Goal: Task Accomplishment & Management: Manage account settings

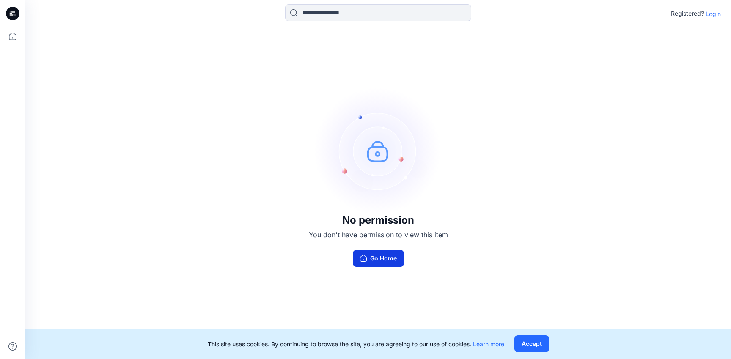
click at [382, 254] on button "Go Home" at bounding box center [378, 258] width 51 height 17
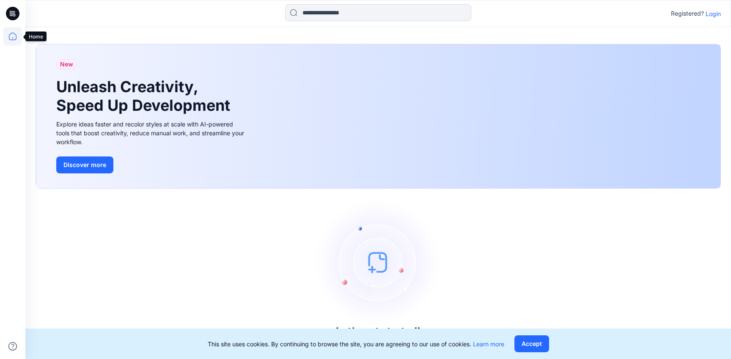
click at [15, 32] on icon at bounding box center [12, 36] width 19 height 19
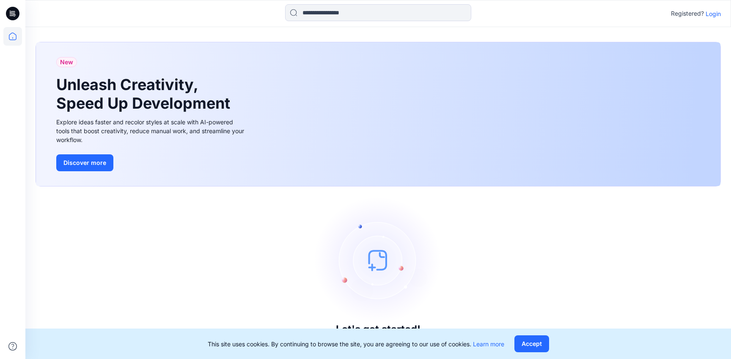
click at [715, 11] on p "Login" at bounding box center [713, 13] width 15 height 9
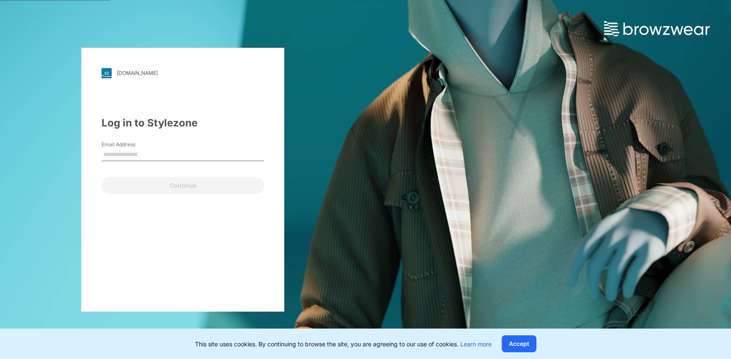
type input "**********"
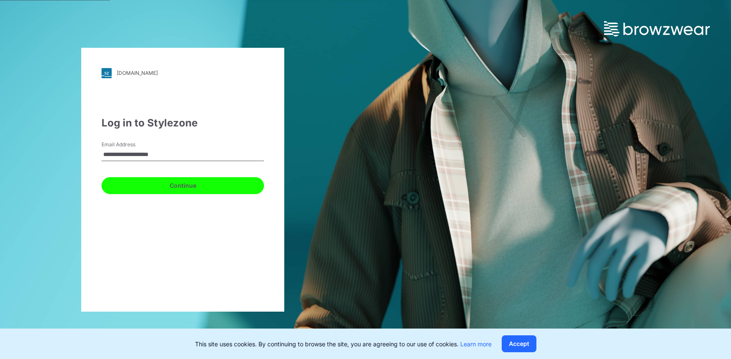
click at [196, 180] on button "Continue" at bounding box center [183, 185] width 163 height 17
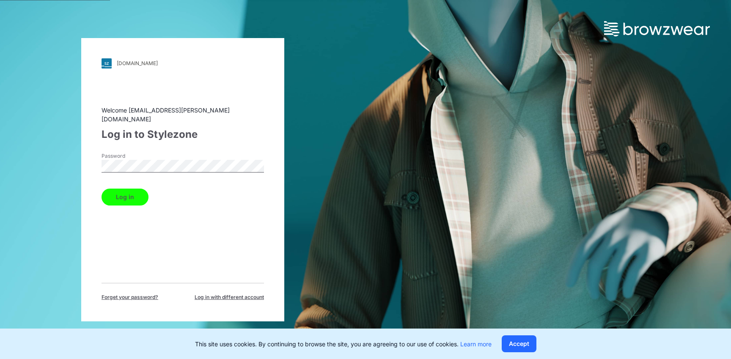
click at [134, 189] on button "Log in" at bounding box center [125, 197] width 47 height 17
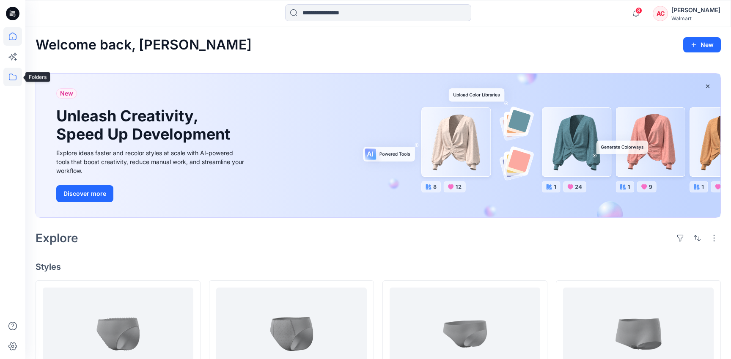
click at [11, 79] on icon at bounding box center [12, 77] width 19 height 19
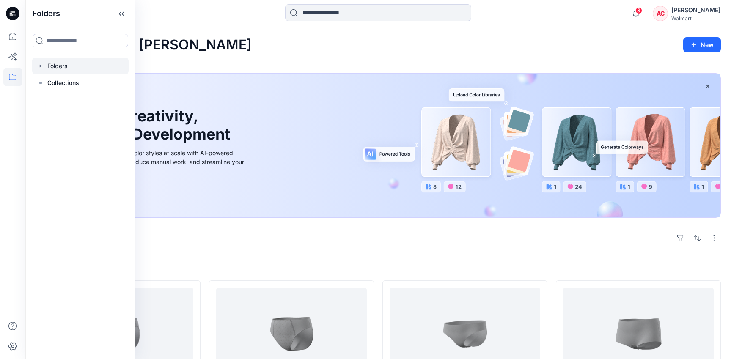
click at [69, 63] on div at bounding box center [80, 66] width 97 height 17
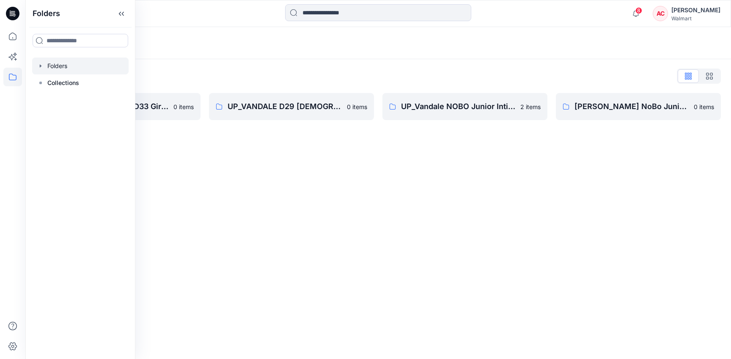
click at [303, 147] on div "Folders Folders List UP [PERSON_NAME] D33 Girls Basics 0 items UP_VANDALE D29 […" at bounding box center [378, 193] width 706 height 332
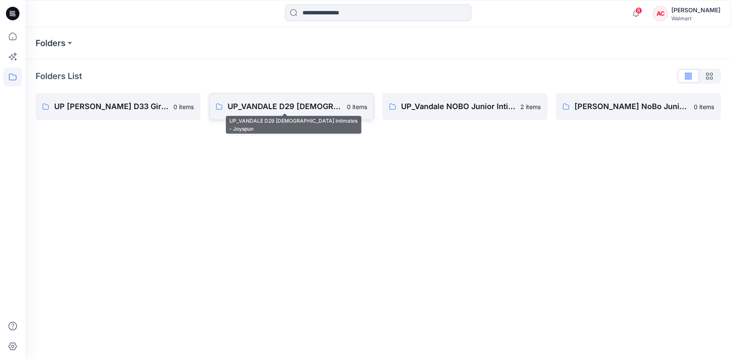
click at [292, 108] on p "UP_VANDALE D29 [DEMOGRAPHIC_DATA] Intimates - Joyspun" at bounding box center [285, 107] width 114 height 12
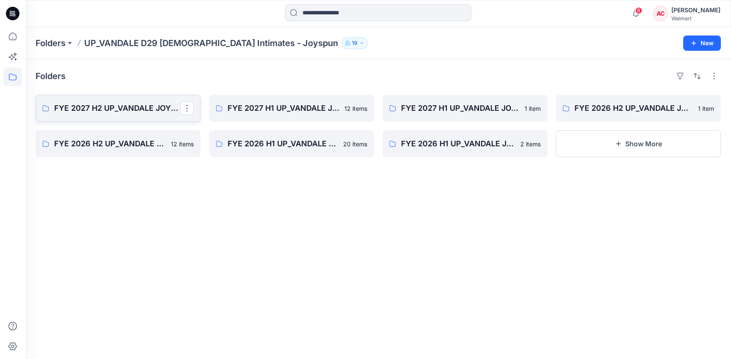
click at [135, 109] on p "FYE 2027 H2 UP_VANDALE JOYSPUN PANTIES" at bounding box center [117, 108] width 126 height 12
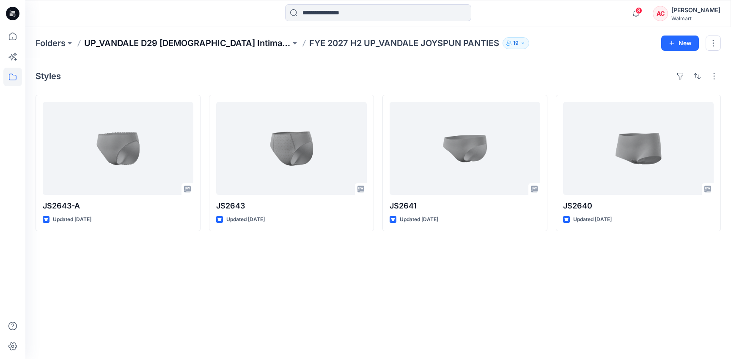
click at [228, 46] on p "UP_VANDALE D29 [DEMOGRAPHIC_DATA] Intimates - Joyspun" at bounding box center [187, 43] width 207 height 12
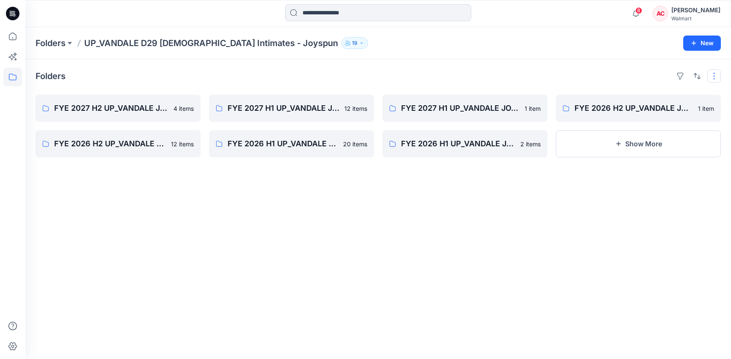
click at [716, 71] on button "button" at bounding box center [715, 76] width 14 height 14
click at [608, 103] on p "Large Grid" at bounding box center [605, 105] width 42 height 10
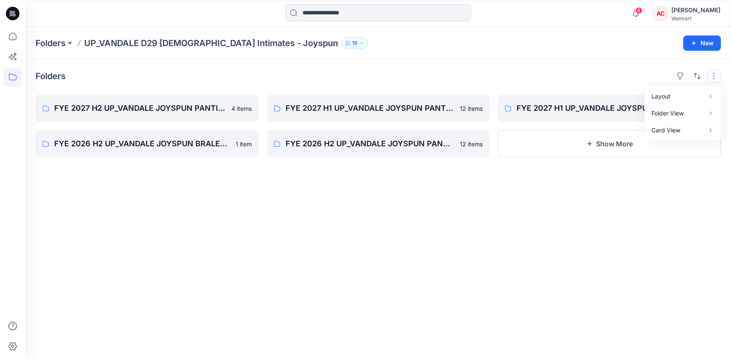
click at [358, 65] on div "Folders Layout Grid Large Grid Folder View Compact Card Card View Card Info FYE…" at bounding box center [378, 209] width 706 height 300
click at [54, 45] on p "Folders" at bounding box center [51, 43] width 30 height 12
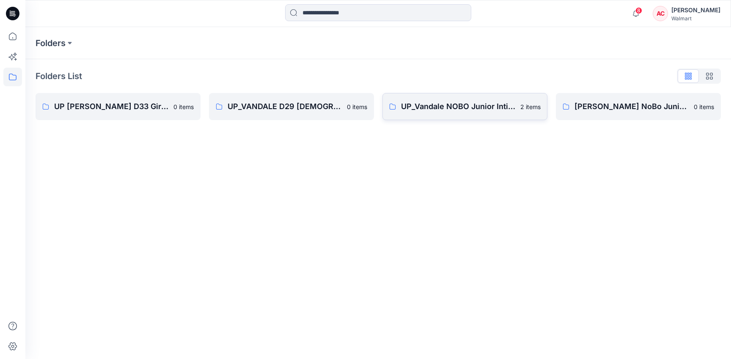
click at [438, 114] on link "UP_Vandale NOBO Junior Intimates 2 items" at bounding box center [465, 106] width 165 height 27
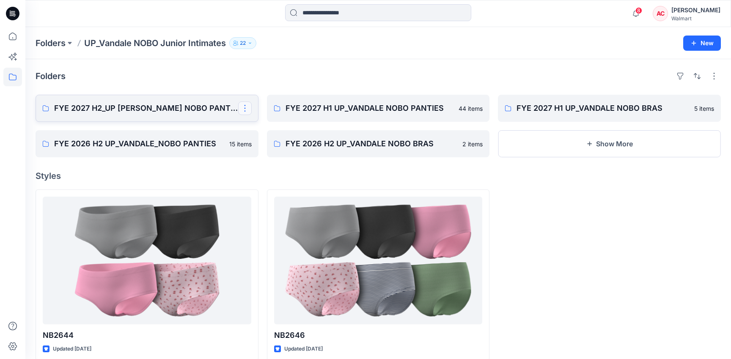
click at [243, 105] on button "button" at bounding box center [245, 109] width 14 height 14
click at [261, 132] on p "Edit" at bounding box center [260, 128] width 11 height 9
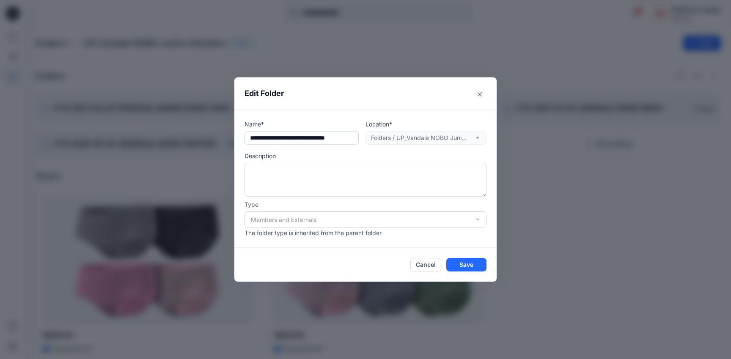
click at [290, 139] on input "text" at bounding box center [302, 138] width 114 height 14
click at [300, 139] on input "**********" at bounding box center [302, 138] width 114 height 14
type input "**********"
click at [471, 265] on button "Save" at bounding box center [467, 265] width 40 height 14
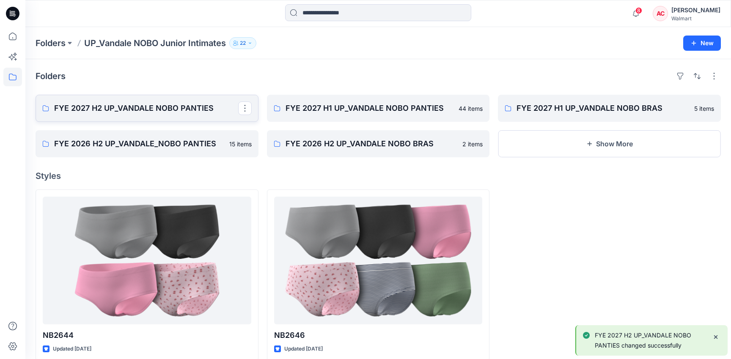
click at [153, 109] on p "FYE 2027 H2 UP_VANDALE NOBO PANTIES" at bounding box center [146, 108] width 184 height 12
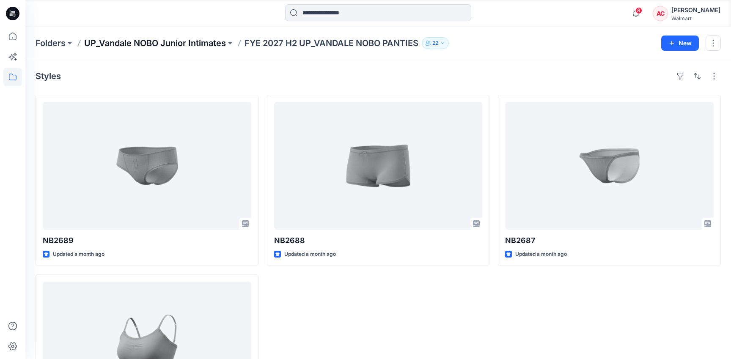
click at [204, 44] on p "UP_Vandale NOBO Junior Intimates" at bounding box center [155, 43] width 142 height 12
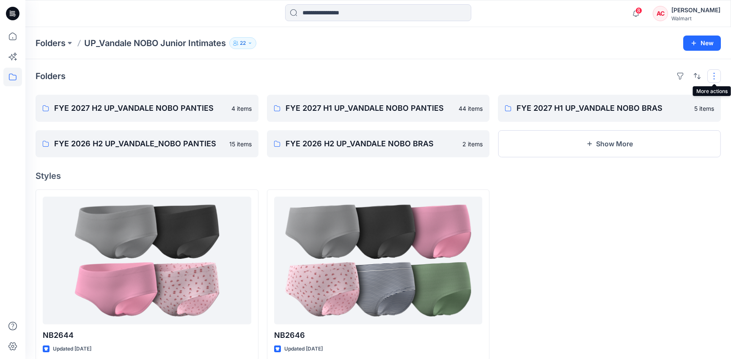
click at [718, 79] on button "button" at bounding box center [715, 76] width 14 height 14
click at [670, 63] on div "Folders Layout Grid Large Grid Folder View Compact Card Card View Card Info FYE…" at bounding box center [378, 215] width 706 height 312
click at [695, 44] on icon "button" at bounding box center [694, 43] width 5 height 5
click at [669, 83] on p "New Folder" at bounding box center [677, 80] width 31 height 9
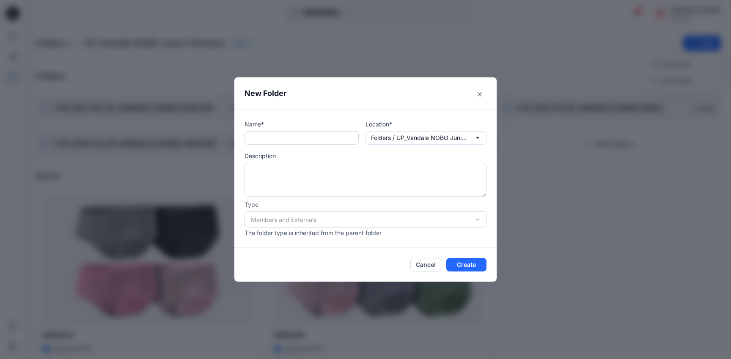
click at [309, 142] on input "text" at bounding box center [302, 138] width 114 height 14
type input "**********"
click at [480, 266] on button "Create" at bounding box center [467, 265] width 40 height 14
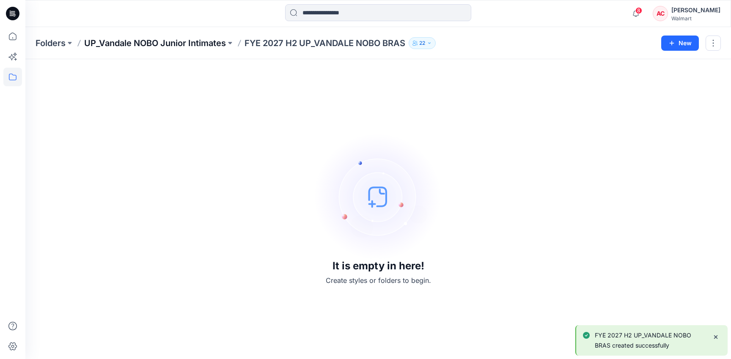
click at [193, 47] on p "UP_Vandale NOBO Junior Intimates" at bounding box center [155, 43] width 142 height 12
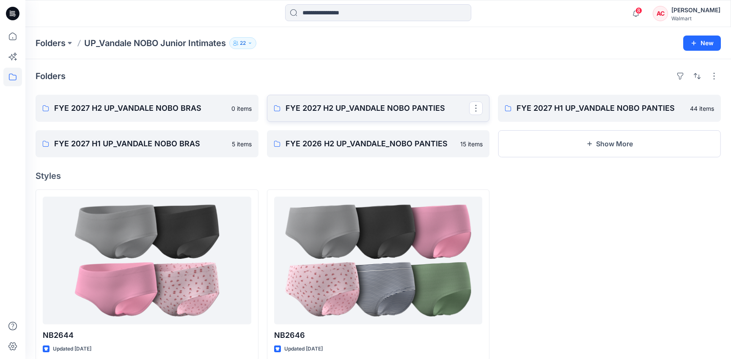
click at [393, 105] on p "FYE 2027 H2 UP_VANDALE NOBO PANTIES" at bounding box center [378, 108] width 184 height 12
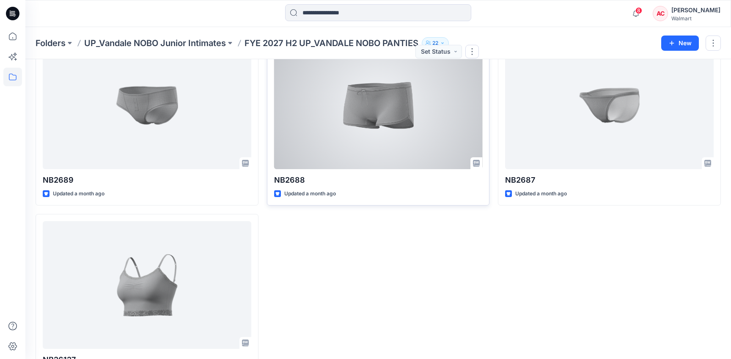
scroll to position [97, 0]
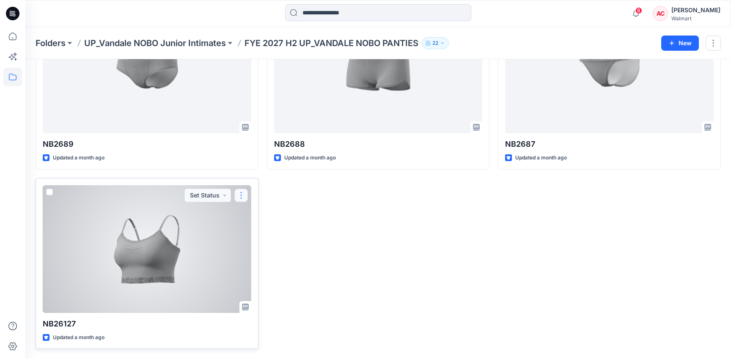
click at [245, 193] on button "button" at bounding box center [241, 196] width 14 height 14
click at [265, 212] on button "Edit" at bounding box center [281, 215] width 91 height 16
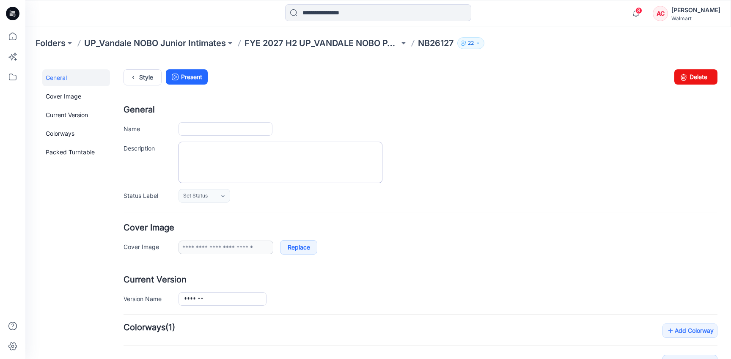
type input "*******"
type input "**********"
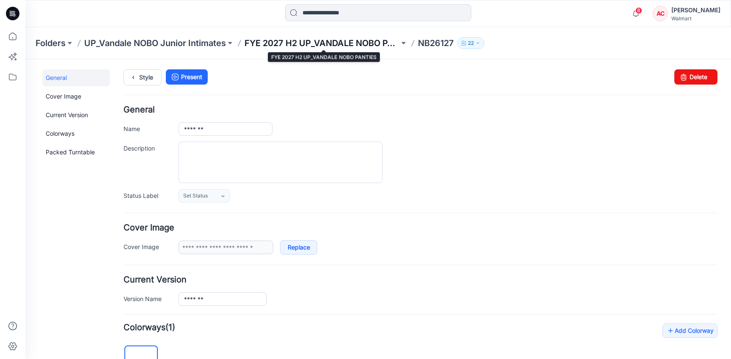
click at [364, 45] on p "FYE 2027 H2 UP_VANDALE NOBO PANTIES" at bounding box center [322, 43] width 155 height 12
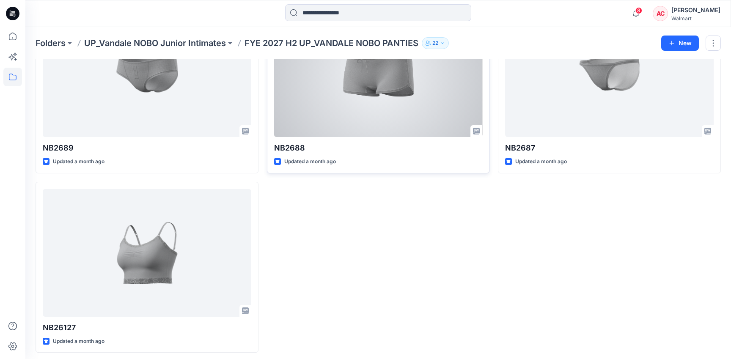
scroll to position [97, 0]
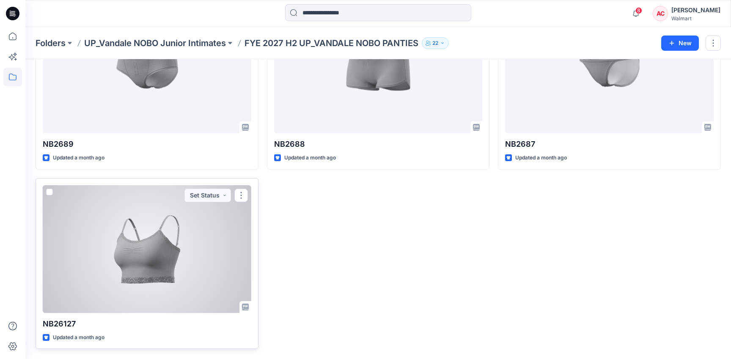
click at [51, 192] on span at bounding box center [49, 192] width 7 height 7
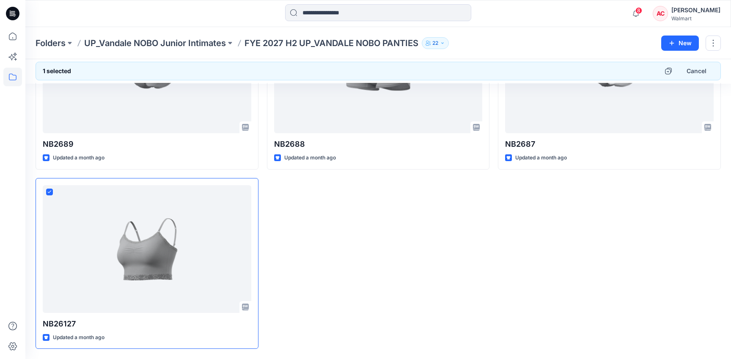
scroll to position [0, 0]
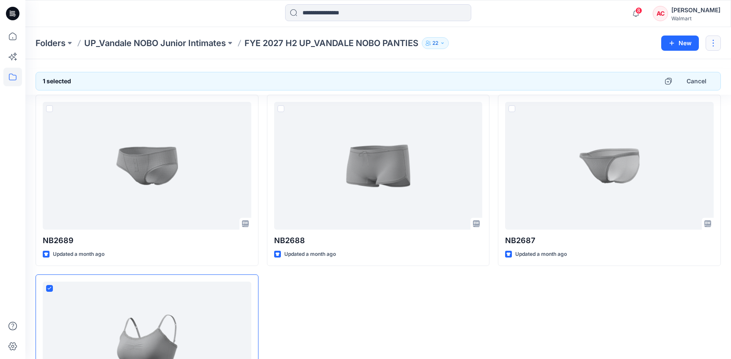
click at [714, 39] on button "button" at bounding box center [713, 43] width 15 height 15
drag, startPoint x: 204, startPoint y: 319, endPoint x: 244, endPoint y: 55, distance: 266.3
click at [318, 340] on div "NB2688 Updated a month ago" at bounding box center [378, 270] width 223 height 351
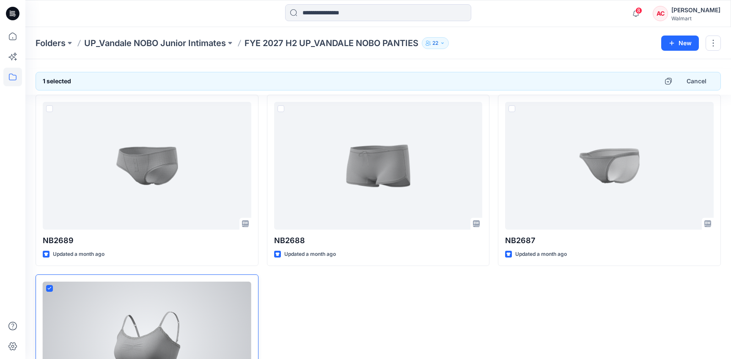
click at [50, 286] on span at bounding box center [49, 288] width 7 height 7
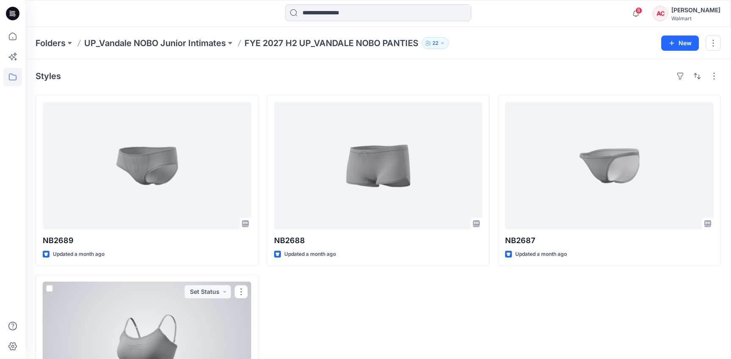
scroll to position [97, 0]
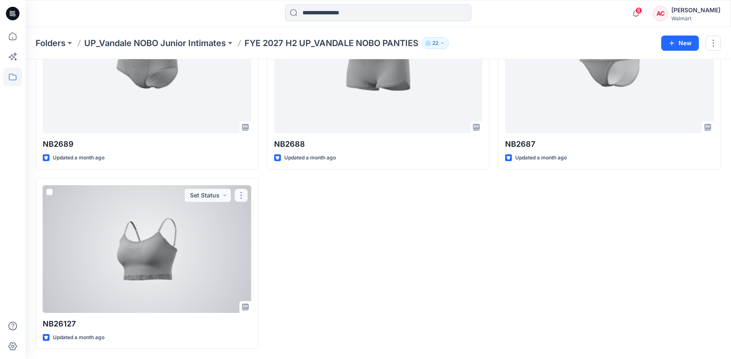
click at [243, 196] on button "button" at bounding box center [241, 196] width 14 height 14
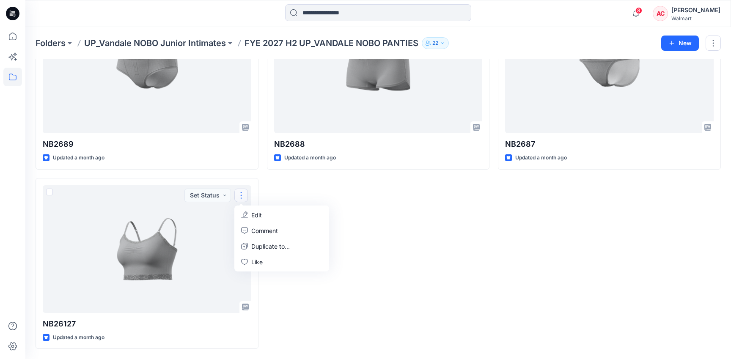
click at [302, 197] on div "NB2688 Updated a month ago" at bounding box center [378, 173] width 223 height 351
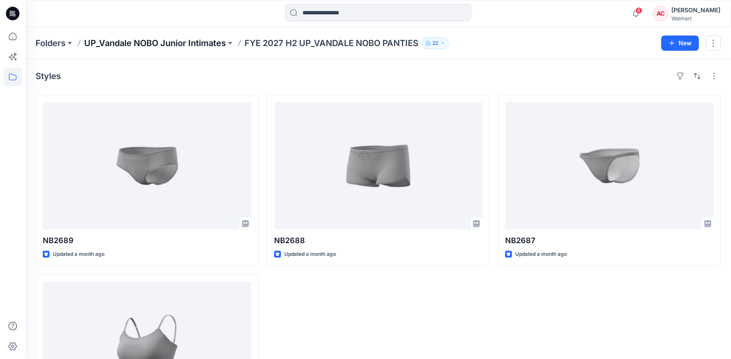
click at [161, 41] on p "UP_Vandale NOBO Junior Intimates" at bounding box center [155, 43] width 142 height 12
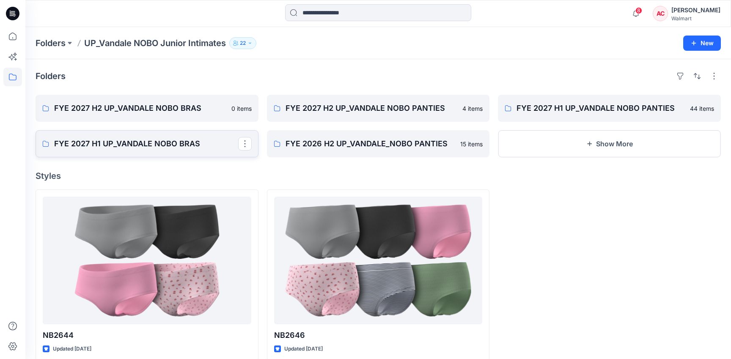
click at [162, 149] on p "FYE 2027 H1 UP_VANDALE NOBO BRAS" at bounding box center [146, 144] width 184 height 12
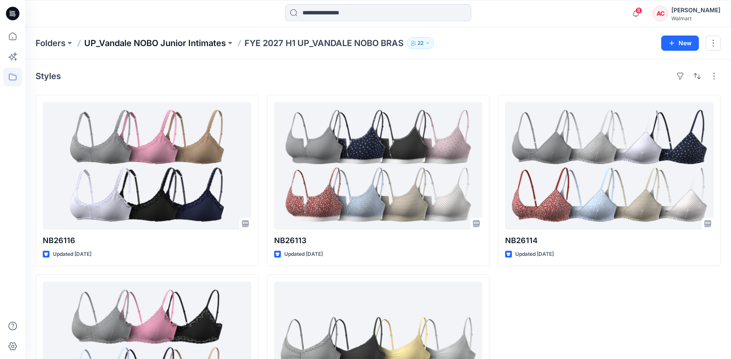
click at [176, 43] on p "UP_Vandale NOBO Junior Intimates" at bounding box center [155, 43] width 142 height 12
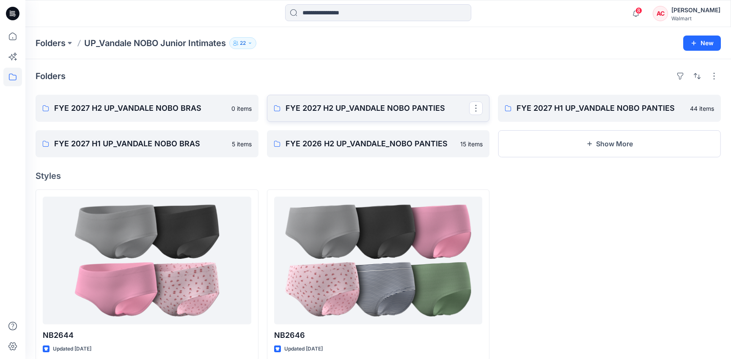
click at [436, 111] on p "FYE 2027 H2 UP_VANDALE NOBO PANTIES" at bounding box center [378, 108] width 184 height 12
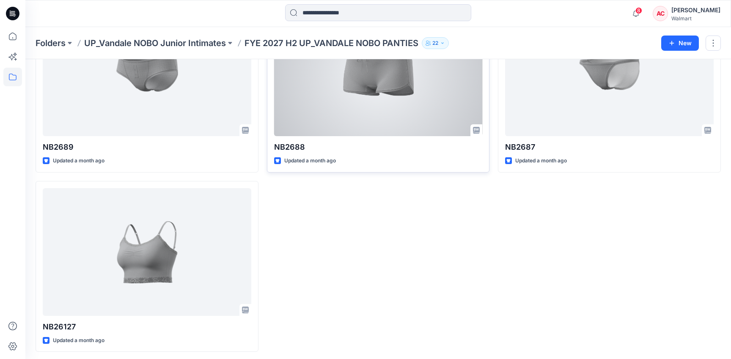
scroll to position [97, 0]
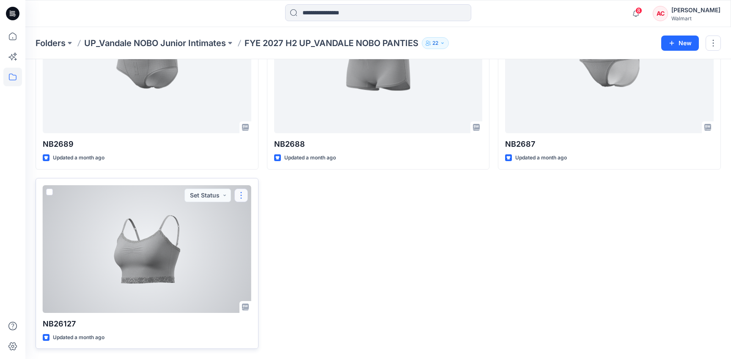
click at [243, 194] on button "button" at bounding box center [241, 196] width 14 height 14
click at [272, 248] on p "Duplicate to..." at bounding box center [270, 246] width 39 height 9
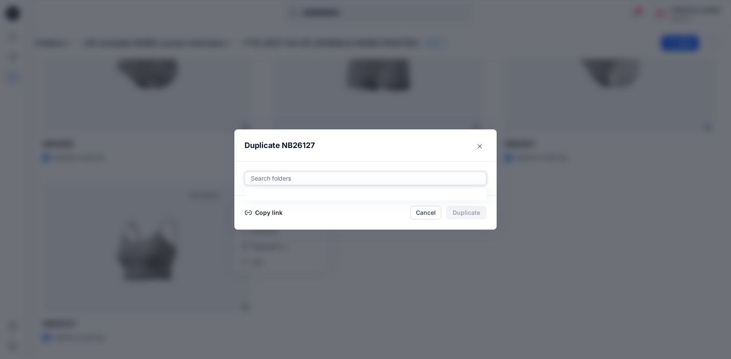
click at [387, 179] on div at bounding box center [365, 179] width 231 height 10
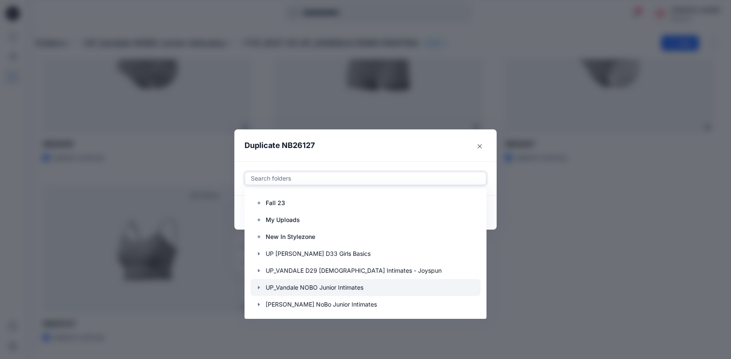
click at [257, 288] on icon "button" at bounding box center [259, 287] width 7 height 7
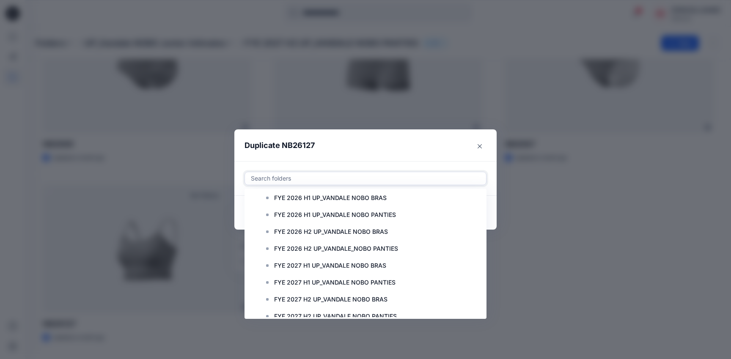
scroll to position [271, 0]
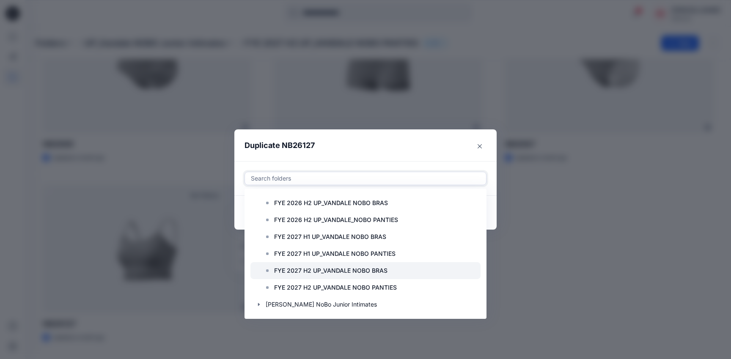
click at [348, 271] on p "FYE 2027 H2 UP_VANDALE NOBO BRAS" at bounding box center [330, 271] width 113 height 10
click at [432, 160] on header "Duplicate NB26127" at bounding box center [356, 146] width 245 height 32
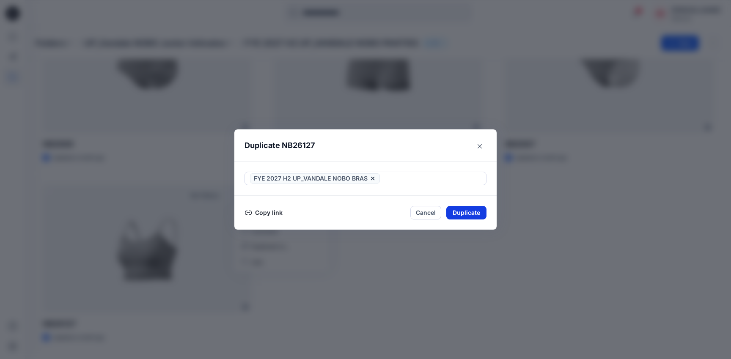
click at [469, 212] on button "Duplicate" at bounding box center [467, 213] width 40 height 14
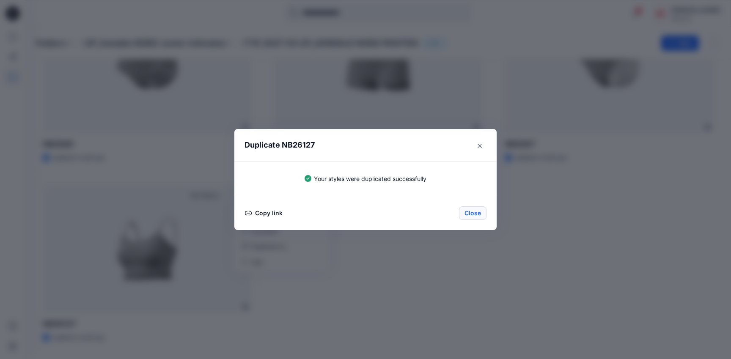
click at [468, 216] on button "Close" at bounding box center [473, 214] width 28 height 14
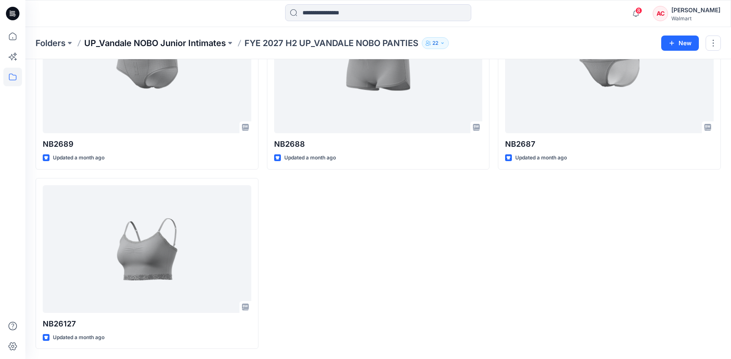
click at [178, 40] on p "UP_Vandale NOBO Junior Intimates" at bounding box center [155, 43] width 142 height 12
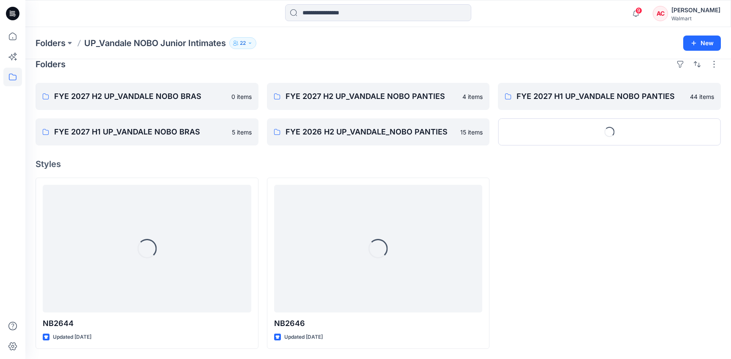
scroll to position [11, 0]
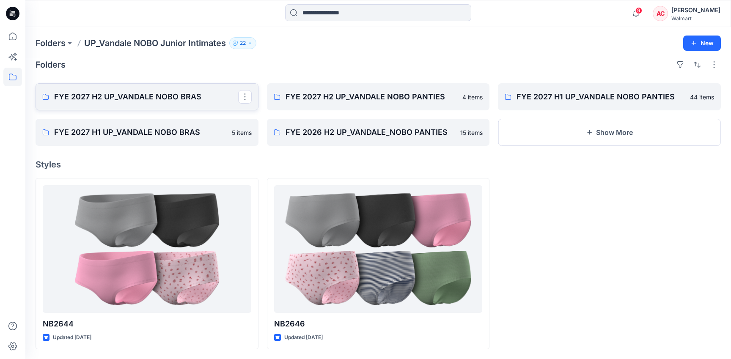
click at [161, 102] on link "FYE 2027 H2 UP_VANDALE NOBO BRAS" at bounding box center [147, 96] width 223 height 27
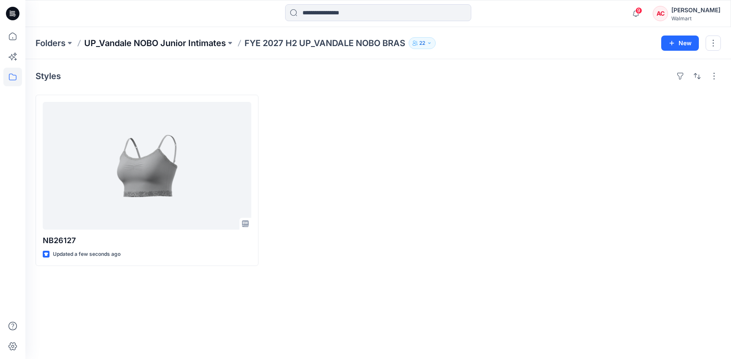
click at [168, 41] on p "UP_Vandale NOBO Junior Intimates" at bounding box center [155, 43] width 142 height 12
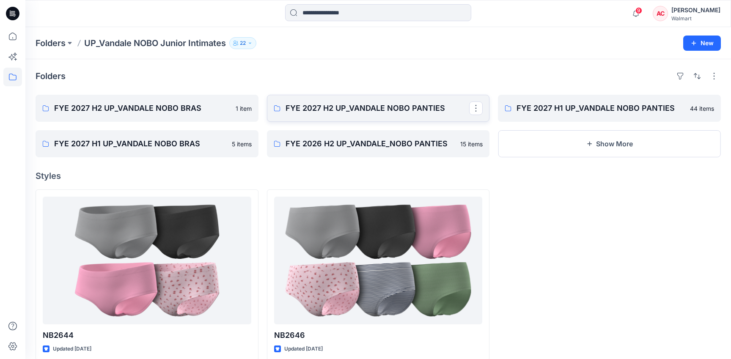
click at [356, 105] on p "FYE 2027 H2 UP_VANDALE NOBO PANTIES" at bounding box center [378, 108] width 184 height 12
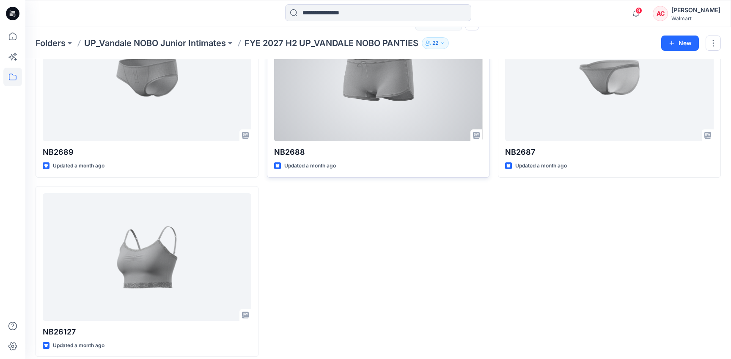
scroll to position [97, 0]
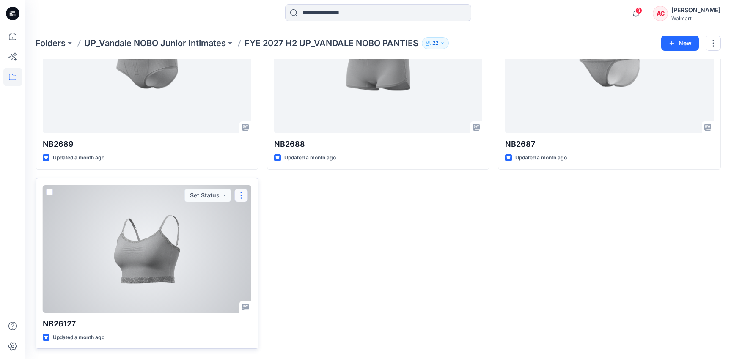
click at [240, 194] on button "button" at bounding box center [241, 196] width 14 height 14
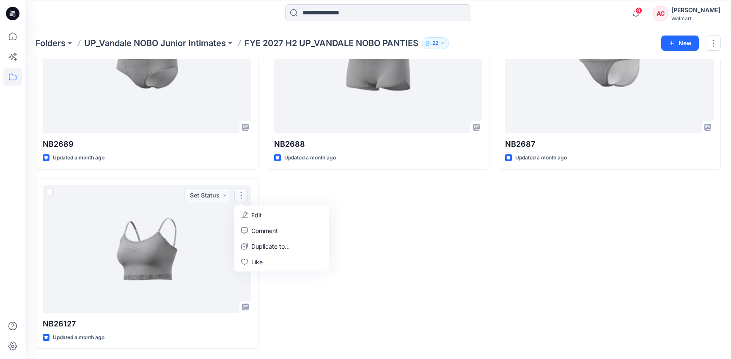
click at [293, 197] on div "NB2688 Updated a month ago" at bounding box center [378, 173] width 223 height 351
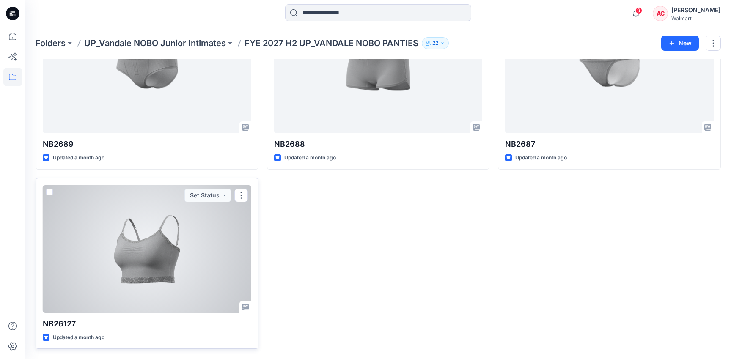
click at [49, 192] on span at bounding box center [49, 192] width 7 height 7
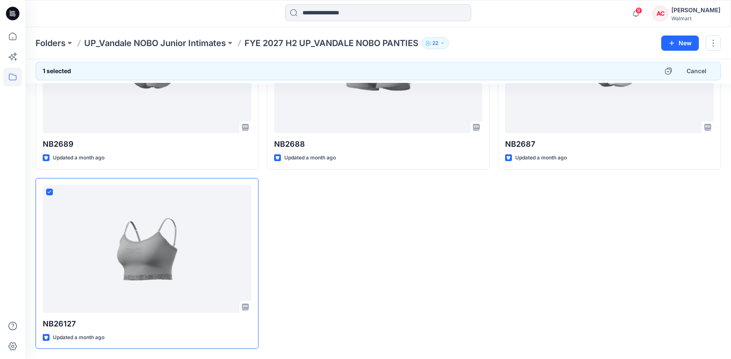
scroll to position [0, 0]
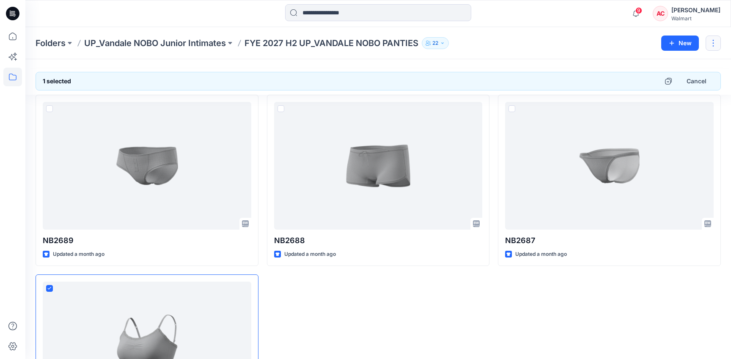
click at [711, 44] on button "button" at bounding box center [713, 43] width 15 height 15
click at [576, 60] on div "1 selected Cancel NB2689 Updated a month ago NB26127 Updated a month ago NB2688…" at bounding box center [378, 257] width 706 height 397
click at [303, 293] on div "NB2688 Updated a month ago" at bounding box center [378, 270] width 223 height 351
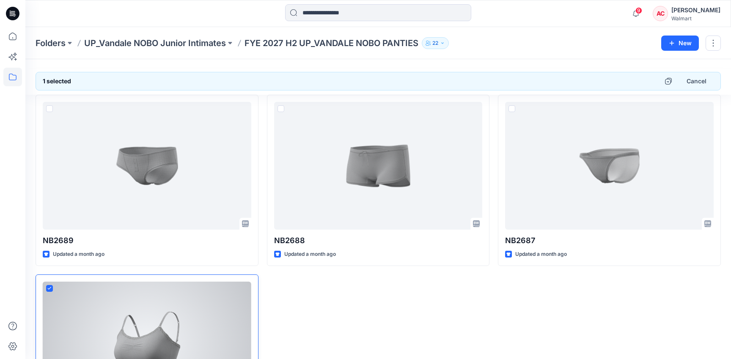
click at [51, 287] on icon at bounding box center [49, 288] width 4 height 3
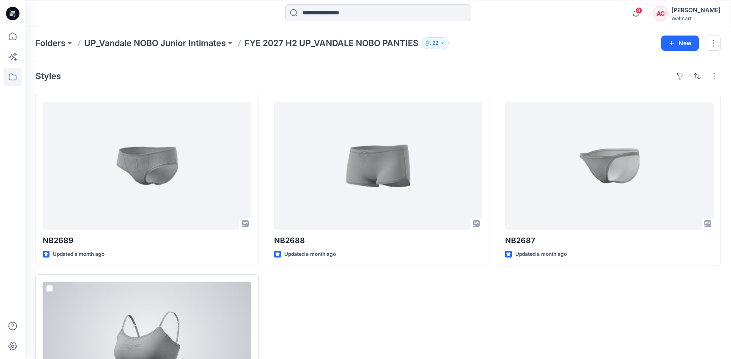
click at [108, 320] on div at bounding box center [147, 346] width 209 height 128
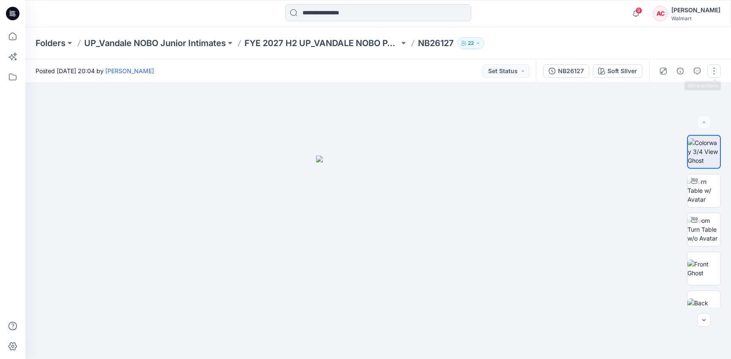
click at [715, 71] on button "button" at bounding box center [715, 71] width 14 height 14
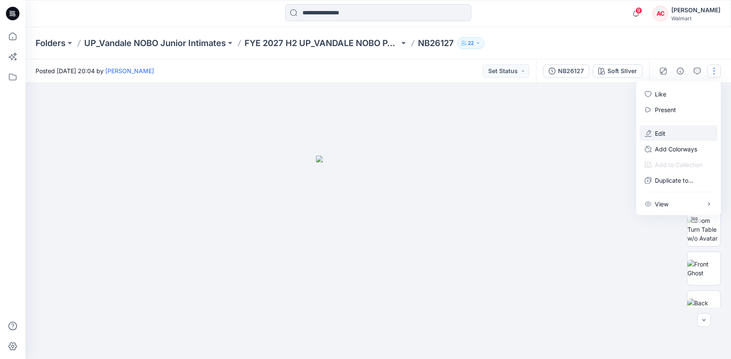
click at [658, 132] on p "Edit" at bounding box center [660, 133] width 11 height 9
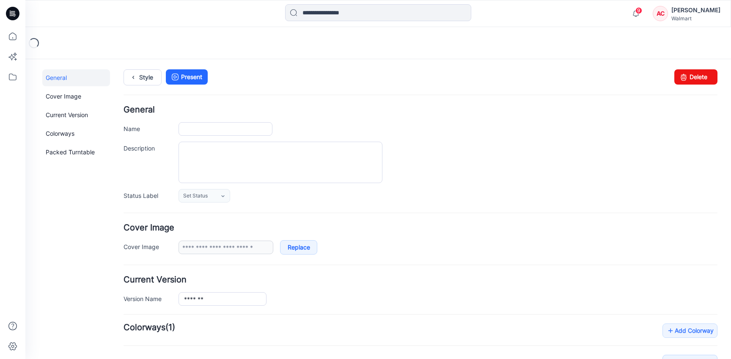
type input "*******"
type input "**********"
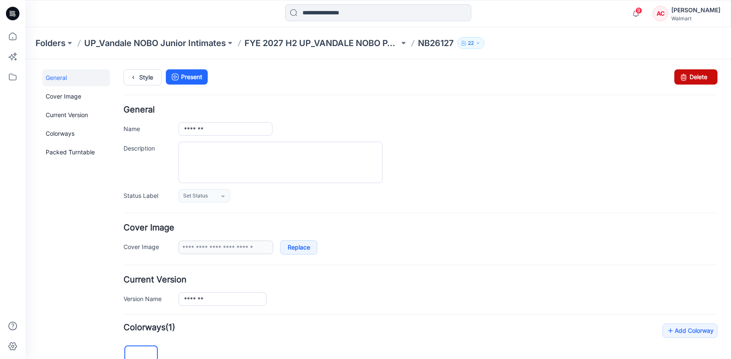
click at [706, 82] on link "Delete" at bounding box center [696, 76] width 43 height 15
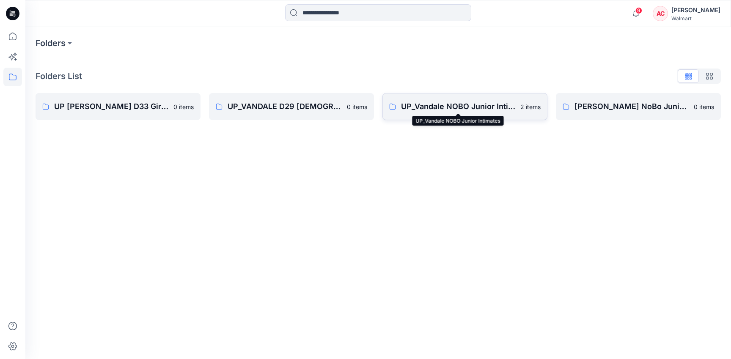
click at [454, 111] on p "UP_Vandale NOBO Junior Intimates" at bounding box center [458, 107] width 114 height 12
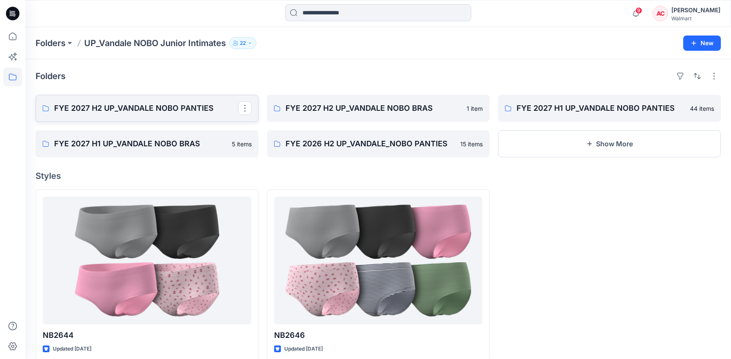
click at [127, 113] on p "FYE 2027 H2 UP_VANDALE NOBO PANTIES" at bounding box center [146, 108] width 184 height 12
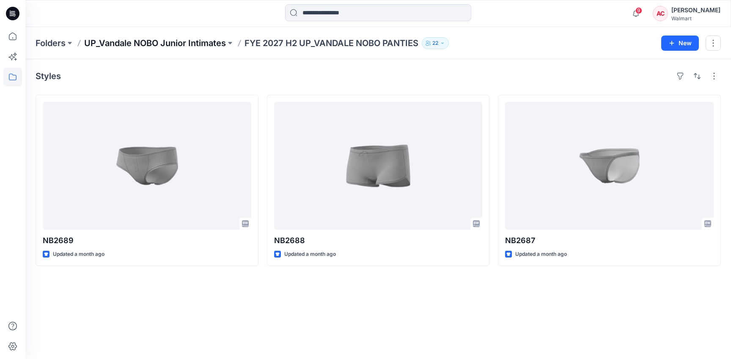
click at [185, 43] on p "UP_Vandale NOBO Junior Intimates" at bounding box center [155, 43] width 142 height 12
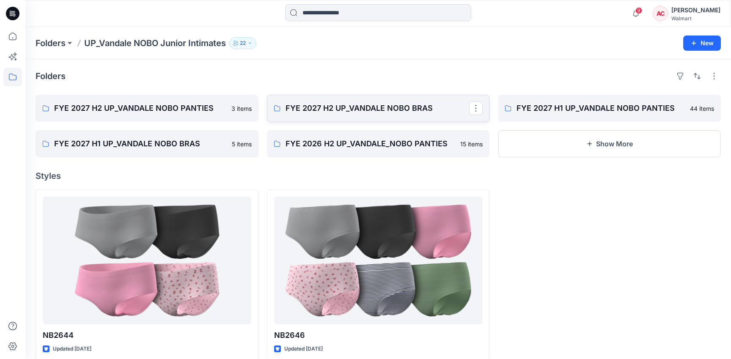
click at [366, 118] on link "FYE 2027 H2 UP_VANDALE NOBO BRAS" at bounding box center [378, 108] width 223 height 27
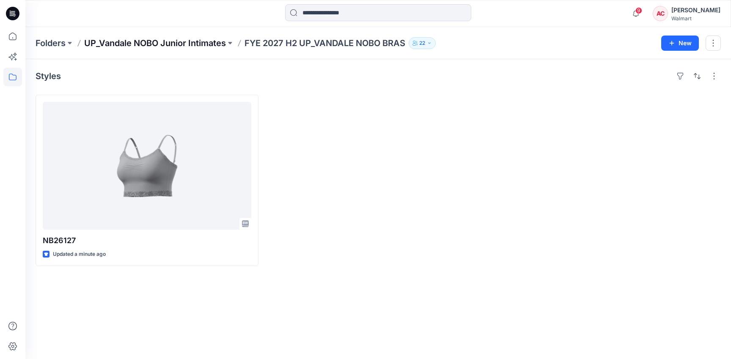
click at [187, 46] on p "UP_Vandale NOBO Junior Intimates" at bounding box center [155, 43] width 142 height 12
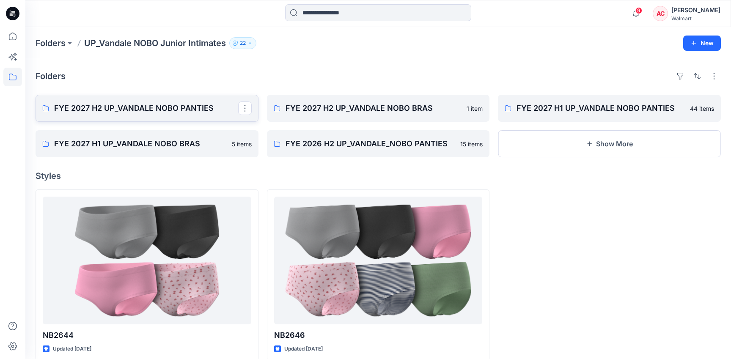
click at [177, 104] on p "FYE 2027 H2 UP_VANDALE NOBO PANTIES" at bounding box center [146, 108] width 184 height 12
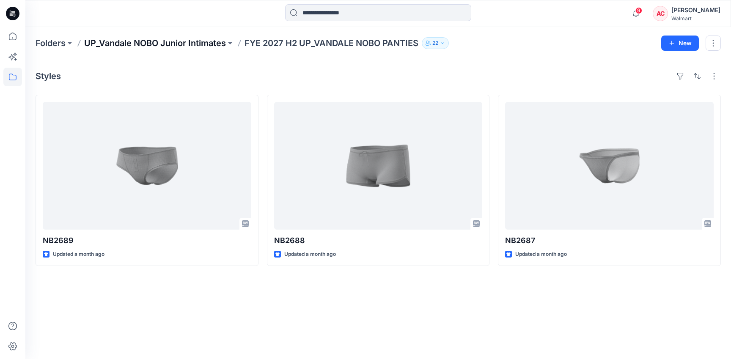
click at [146, 42] on p "UP_Vandale NOBO Junior Intimates" at bounding box center [155, 43] width 142 height 12
